Goal: Ask a question

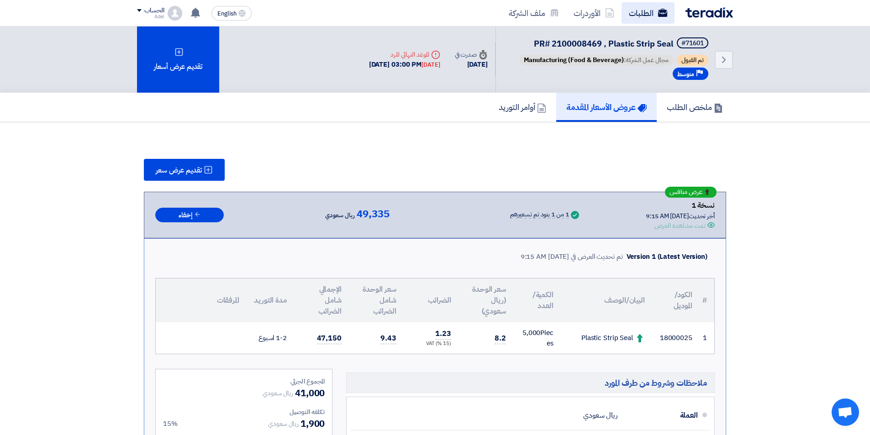
click at [649, 14] on link "الطلبات" at bounding box center [647, 12] width 53 height 21
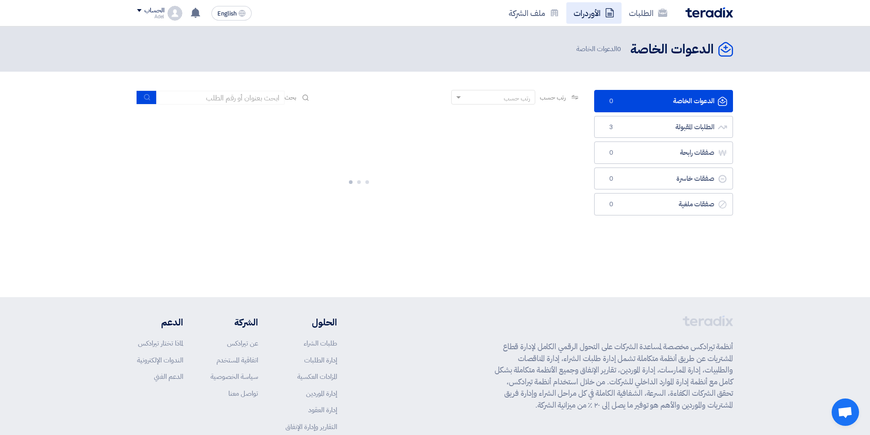
click at [587, 13] on link "الأوردرات" at bounding box center [593, 12] width 55 height 21
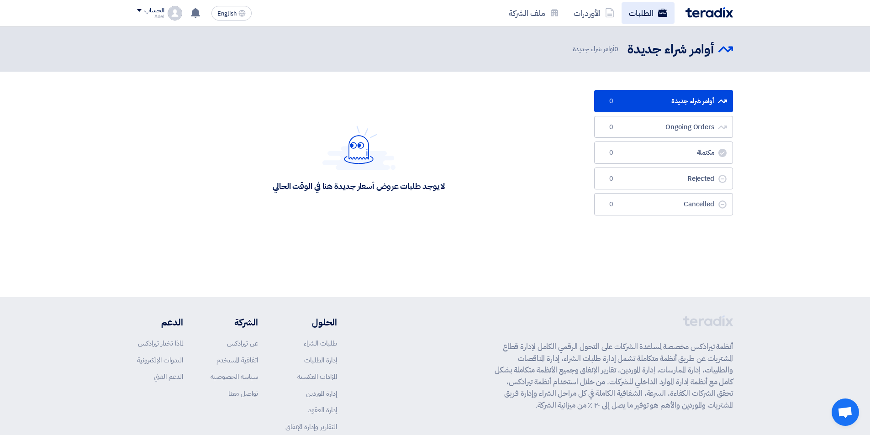
click at [652, 16] on link "الطلبات" at bounding box center [647, 12] width 53 height 21
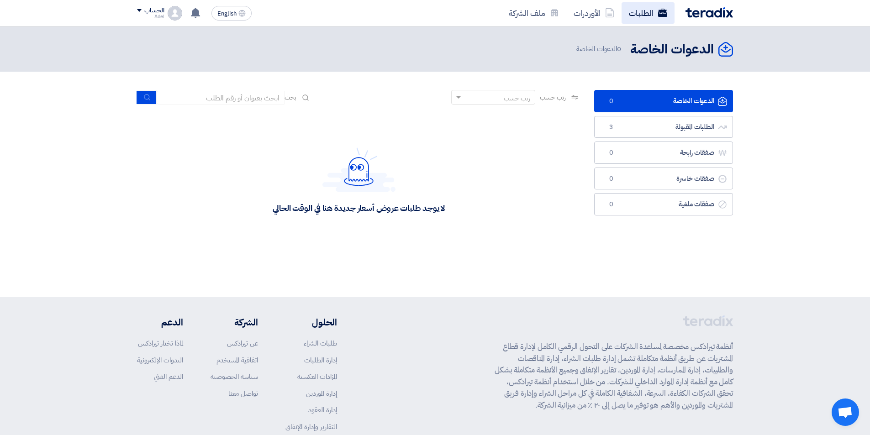
click at [650, 17] on link "الطلبات" at bounding box center [647, 12] width 53 height 21
click at [682, 130] on link "الطلبات المقبولة الطلبات المقبولة 3" at bounding box center [663, 127] width 139 height 22
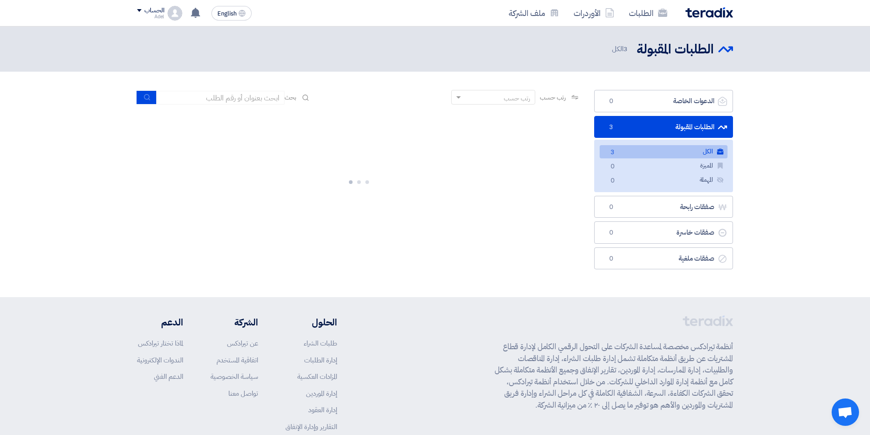
click at [681, 152] on link "الكل الكل 3" at bounding box center [663, 151] width 128 height 13
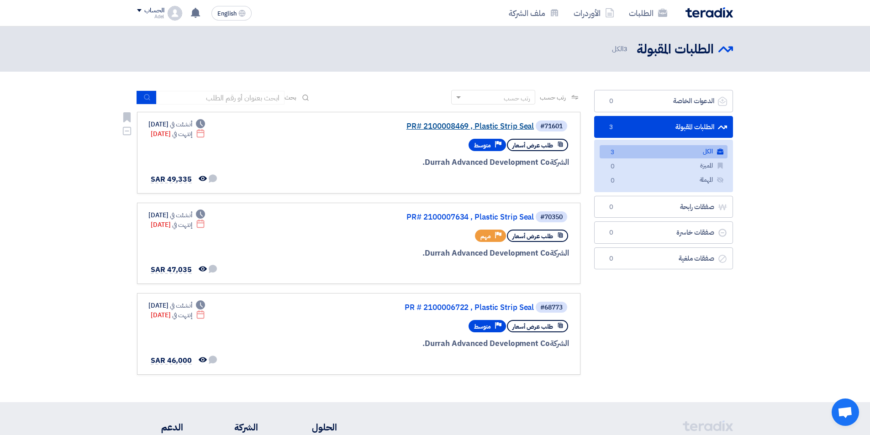
click at [481, 126] on link "PR# 2100008469 , Plastic Strip Seal" at bounding box center [442, 126] width 183 height 8
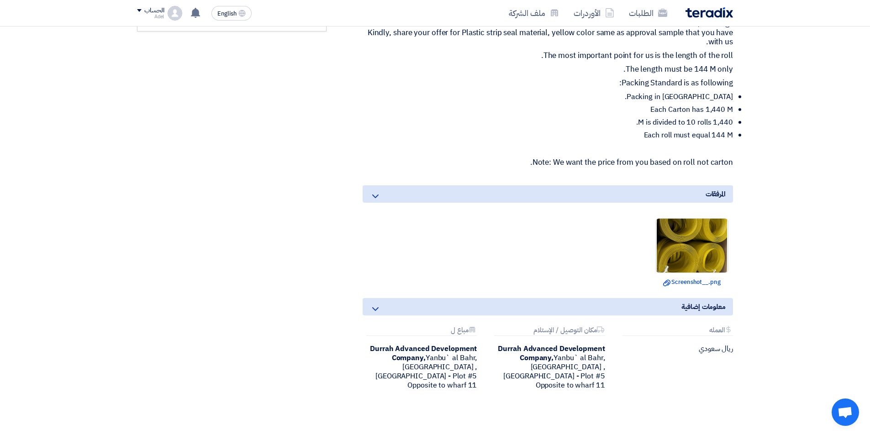
scroll to position [411, 0]
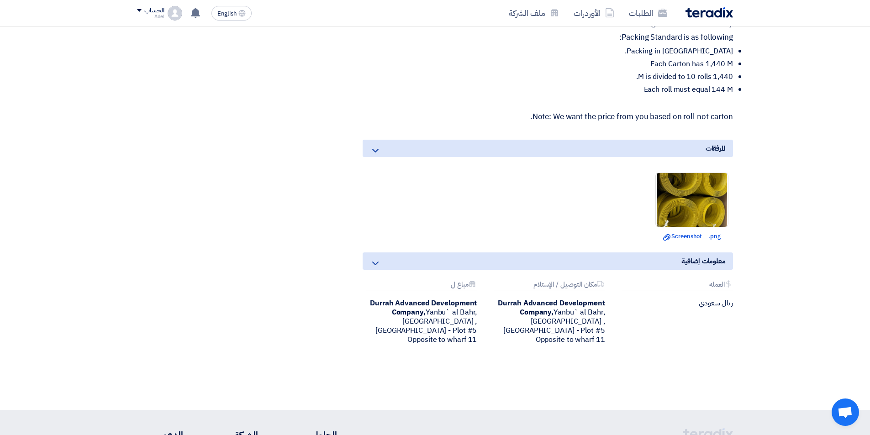
click at [376, 264] on use at bounding box center [375, 264] width 6 height 4
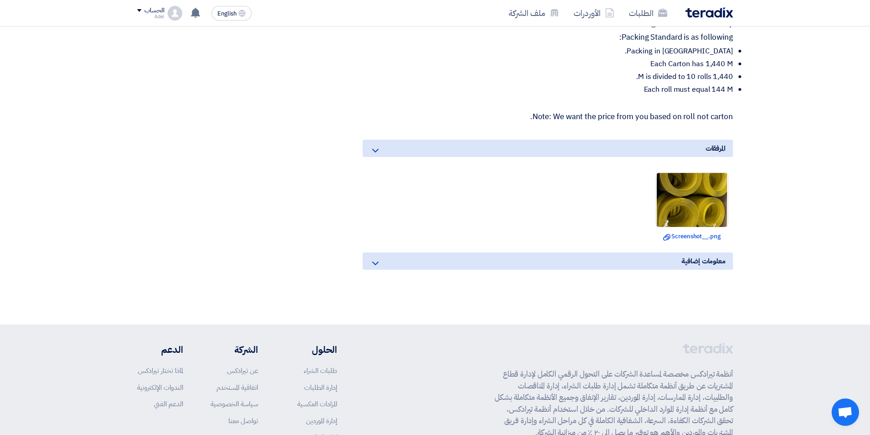
click at [376, 264] on use at bounding box center [375, 264] width 6 height 4
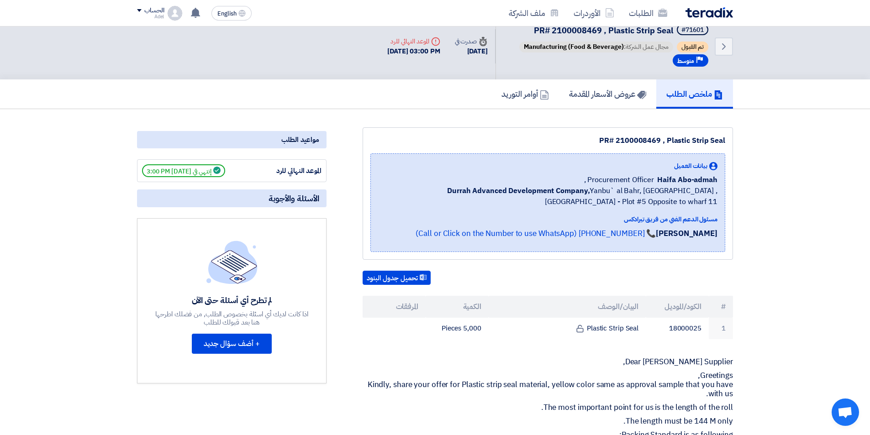
scroll to position [0, 0]
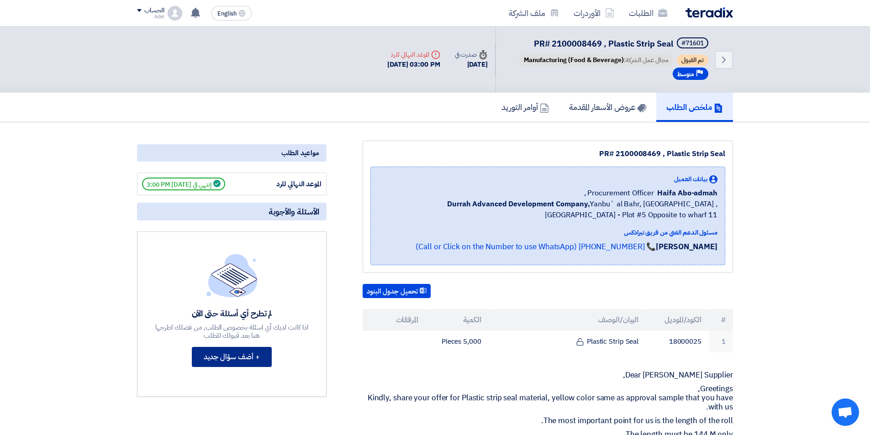
click at [233, 359] on button "+ أضف سؤال جديد" at bounding box center [232, 357] width 80 height 20
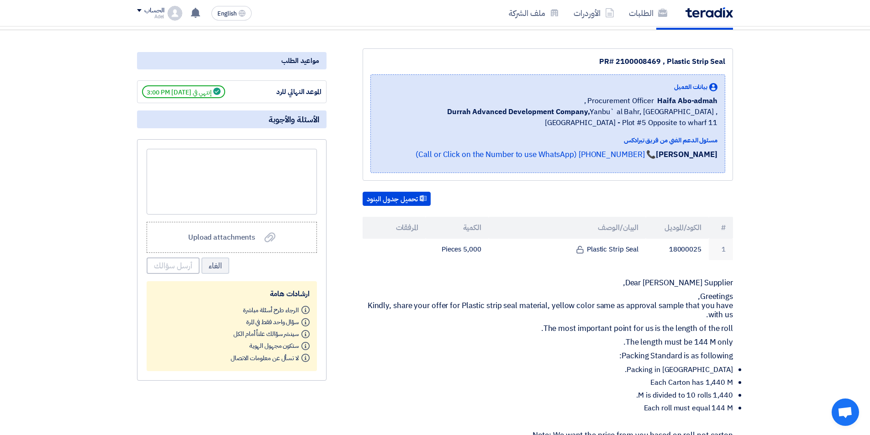
scroll to position [91, 0]
click at [299, 161] on div at bounding box center [232, 183] width 170 height 66
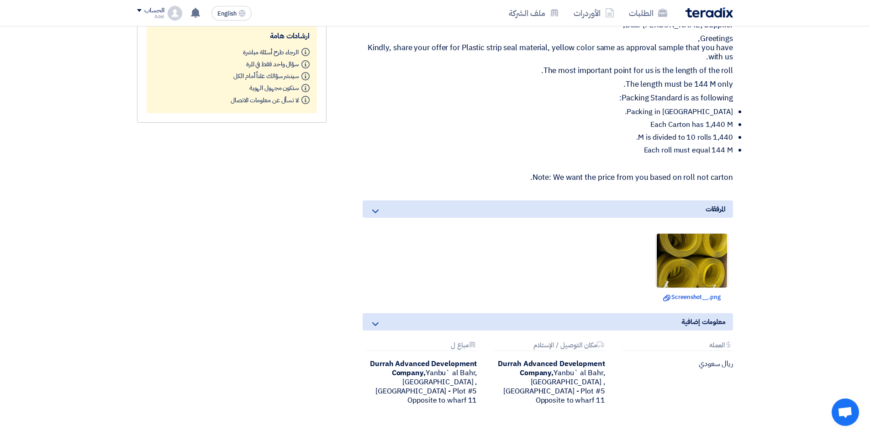
scroll to position [365, 0]
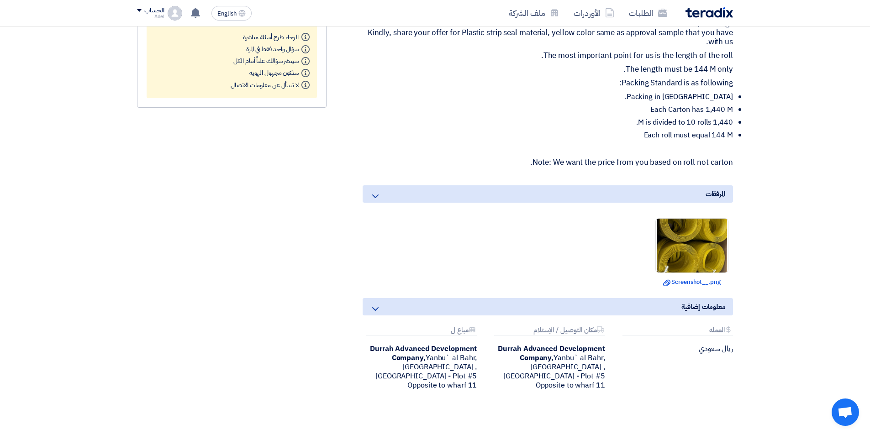
click at [703, 161] on p "Note: We want the price from you based on roll not carton." at bounding box center [547, 162] width 370 height 9
copy div "Note: We want the price from you based on roll not carton."
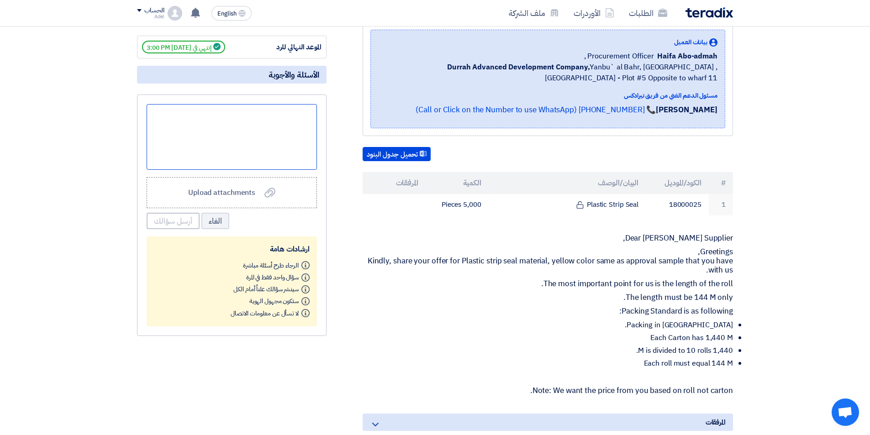
click at [222, 113] on div at bounding box center [232, 137] width 170 height 66
paste div
